Goal: Information Seeking & Learning: Learn about a topic

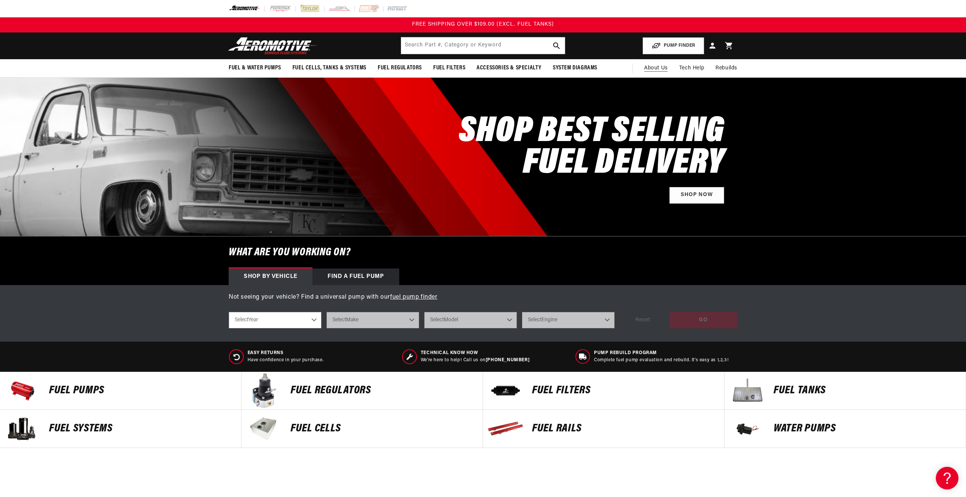
click at [661, 71] on span "About Us" at bounding box center [656, 68] width 24 height 6
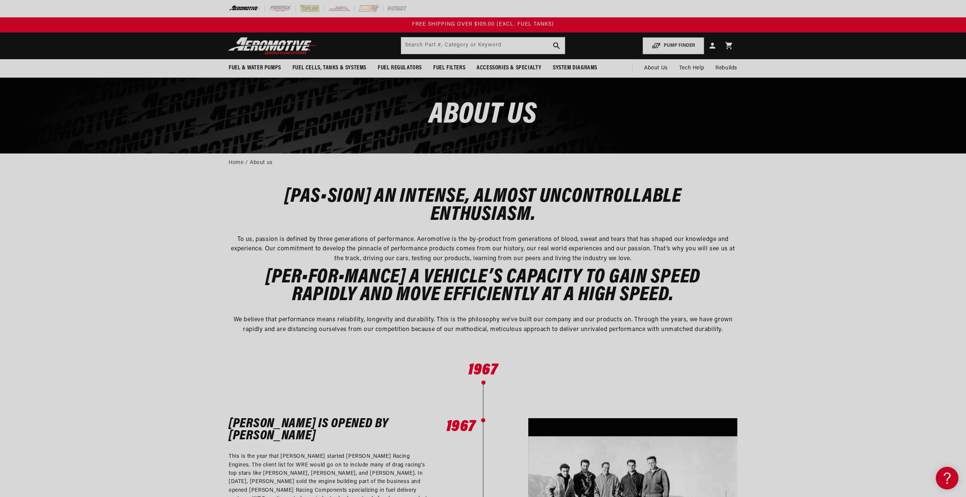
click at [802, 250] on div "Close dialog NOT SO FAST! No time to browse? No problem. Sign up and we'll keep…" at bounding box center [483, 248] width 966 height 497
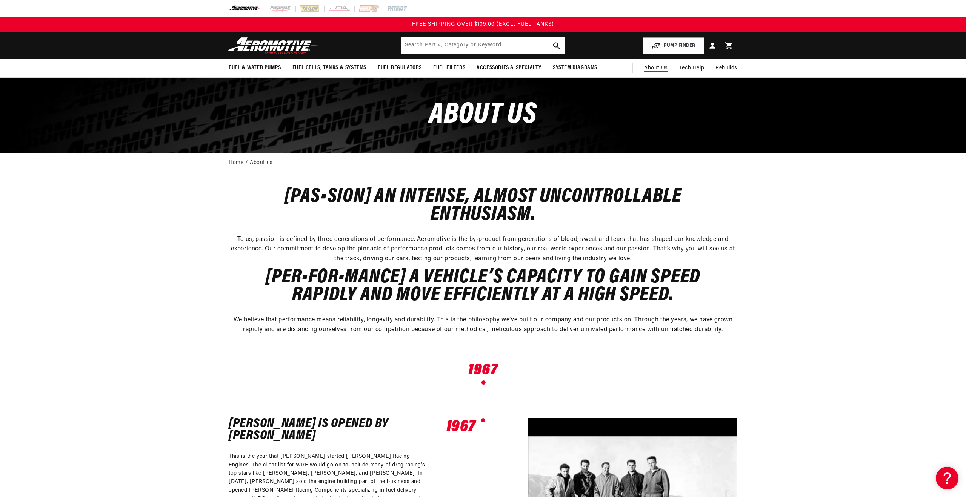
click at [658, 68] on span "About Us" at bounding box center [656, 68] width 24 height 6
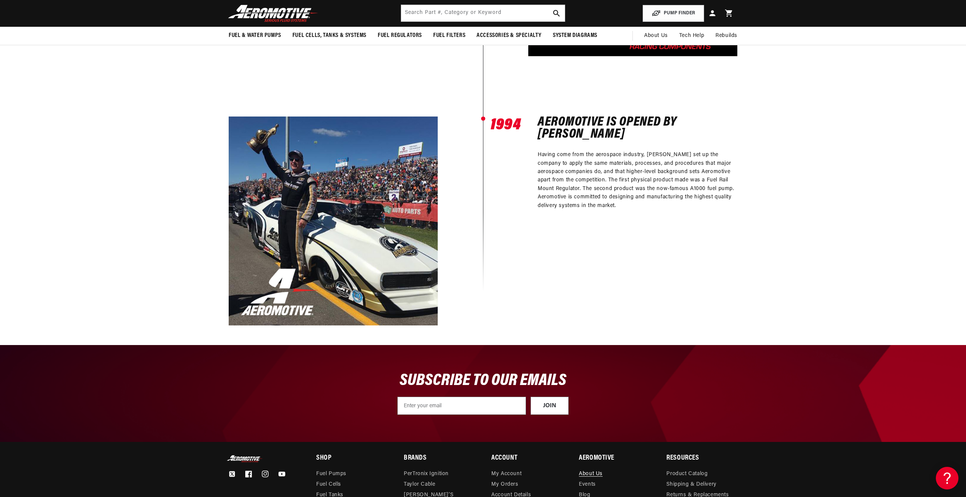
scroll to position [497, 0]
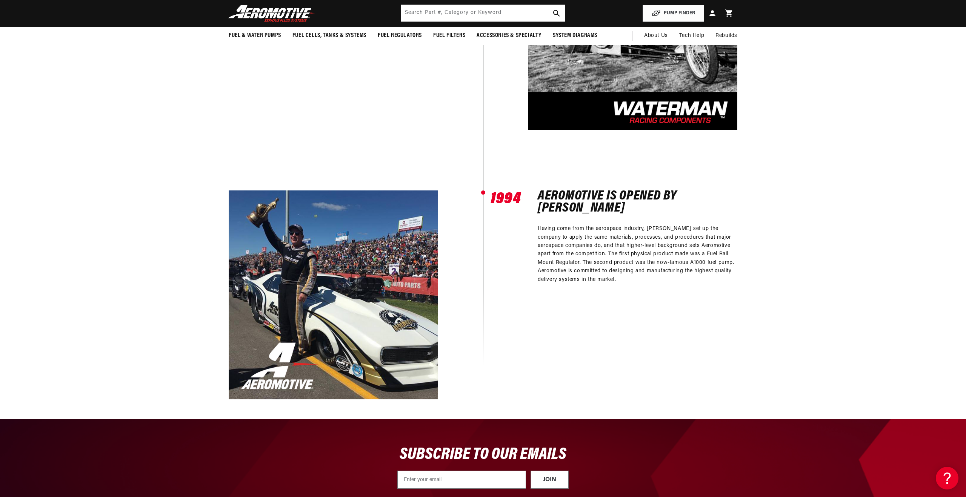
click at [898, 197] on div "1967 1967 Waterman is opened by Sid Waterman This is the year that Sid started …" at bounding box center [483, 134] width 966 height 570
